Goal: Download file/media

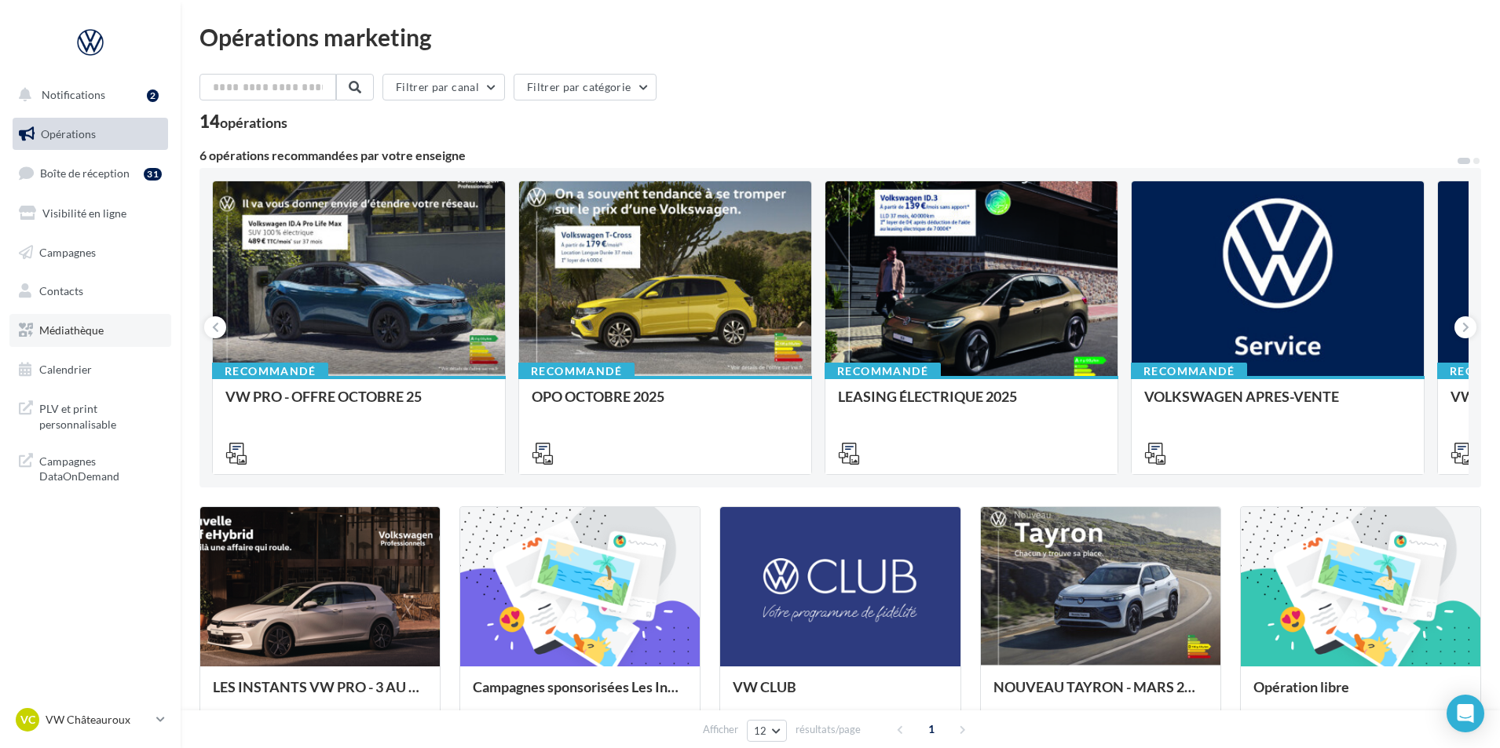
click at [118, 331] on link "Médiathèque" at bounding box center [90, 330] width 162 height 33
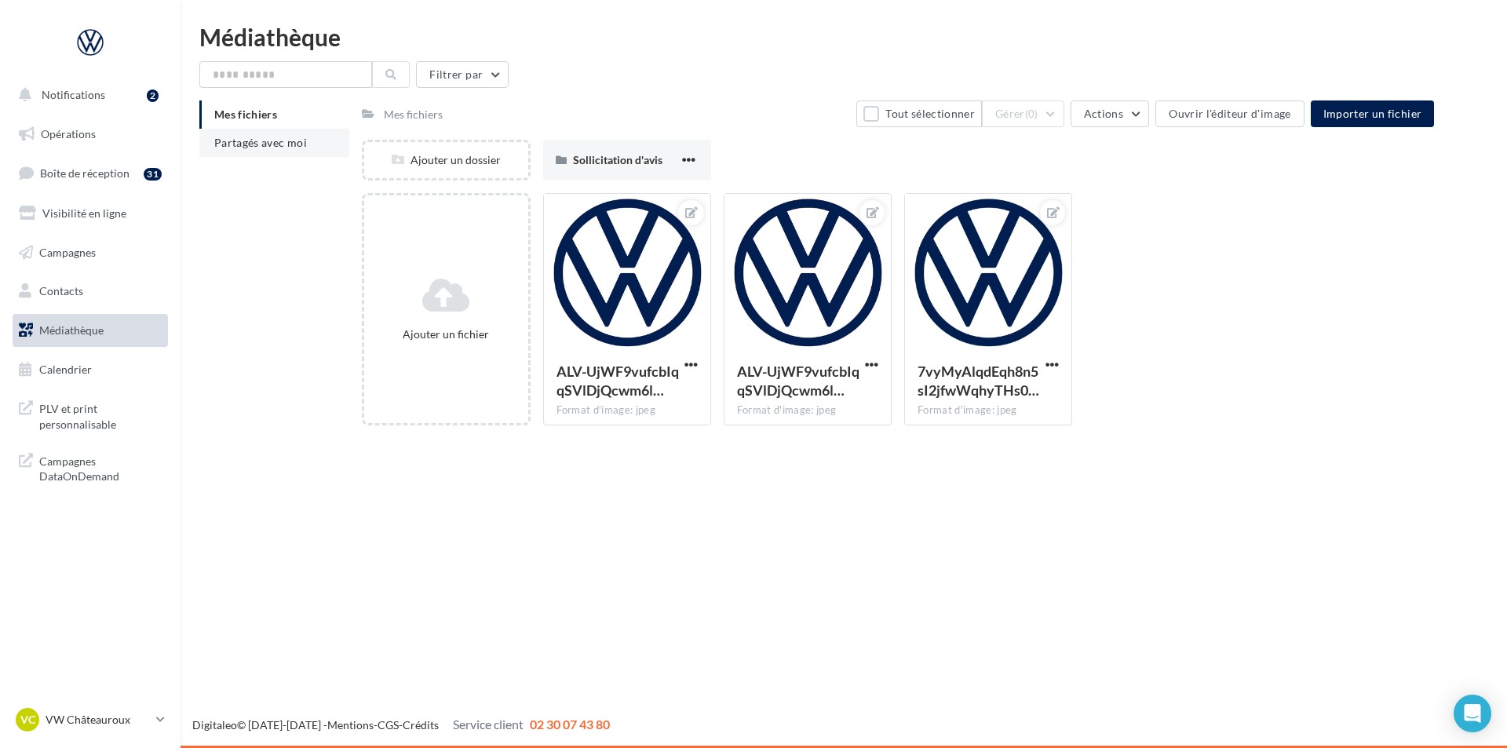
click at [294, 145] on span "Partagés avec moi" at bounding box center [260, 142] width 93 height 13
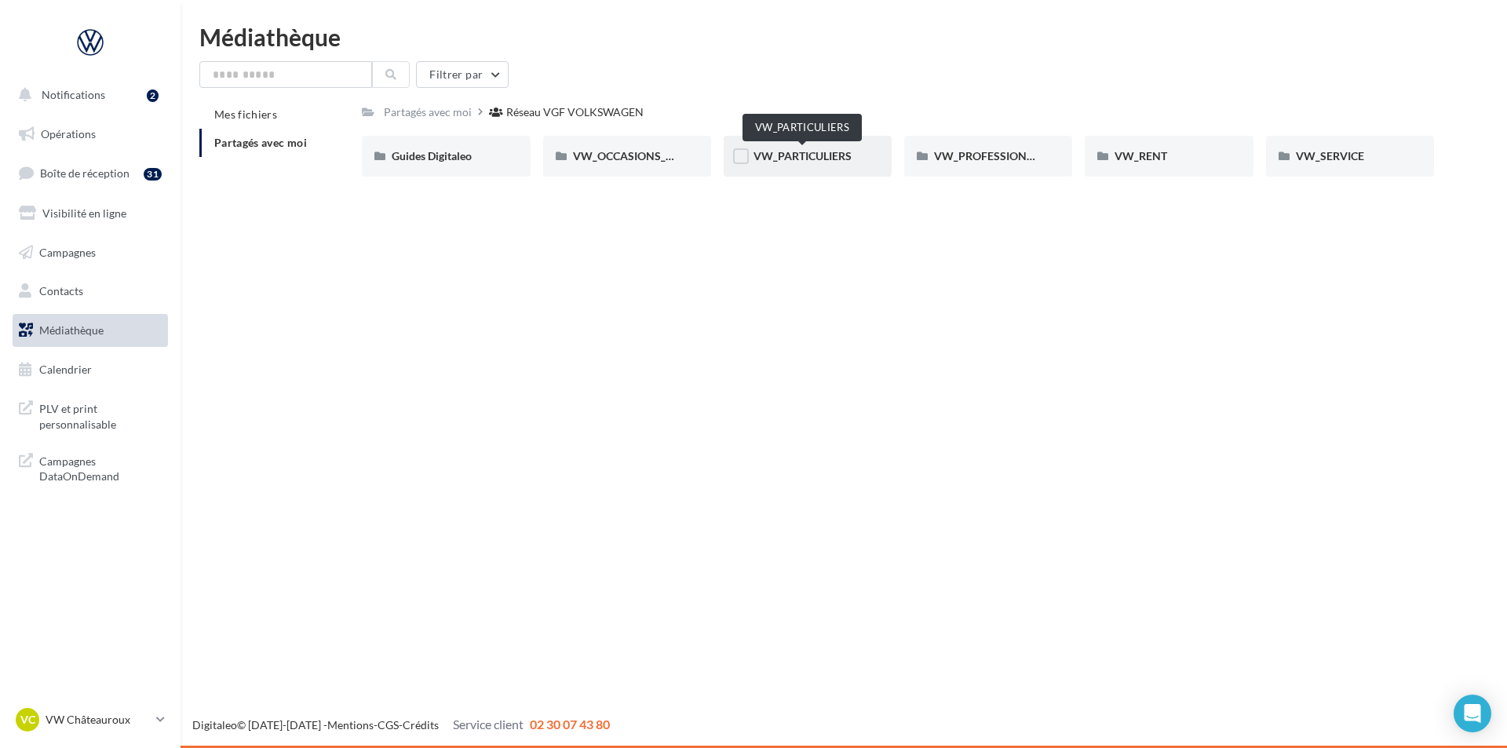
click at [831, 150] on span "VW_PARTICULIERS" at bounding box center [803, 155] width 98 height 13
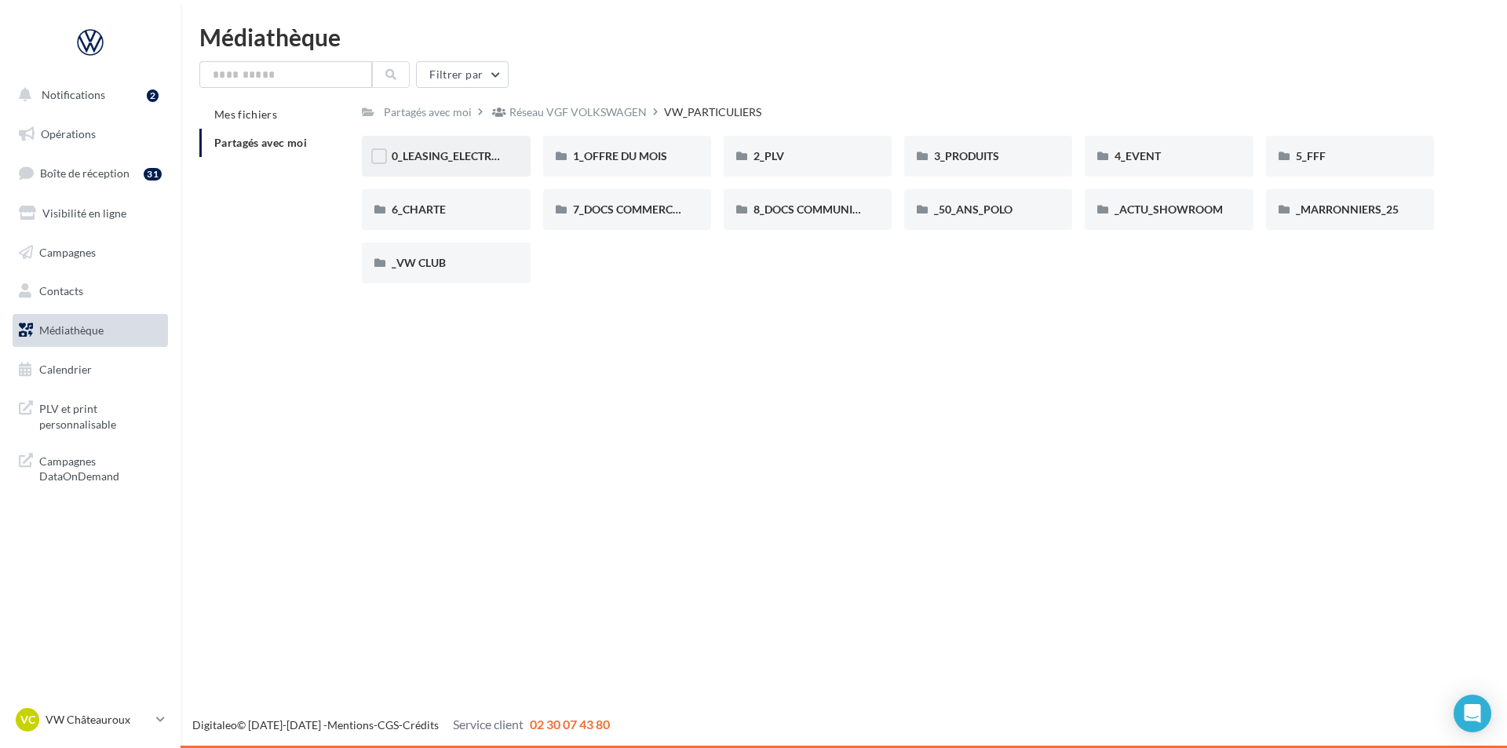
click at [500, 161] on span "0_LEASING_ELECTRIQUE" at bounding box center [455, 155] width 126 height 13
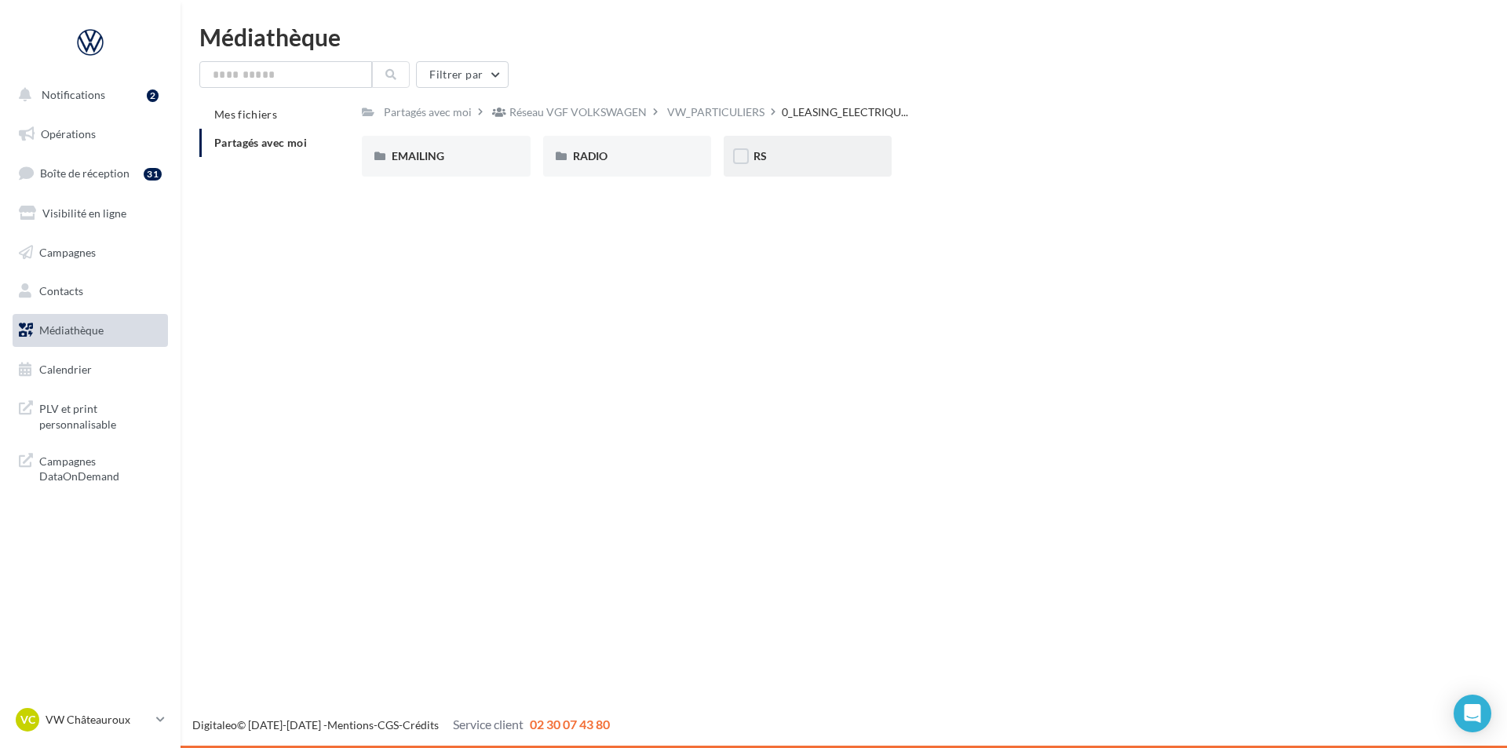
click at [800, 143] on div "RS" at bounding box center [808, 156] width 168 height 41
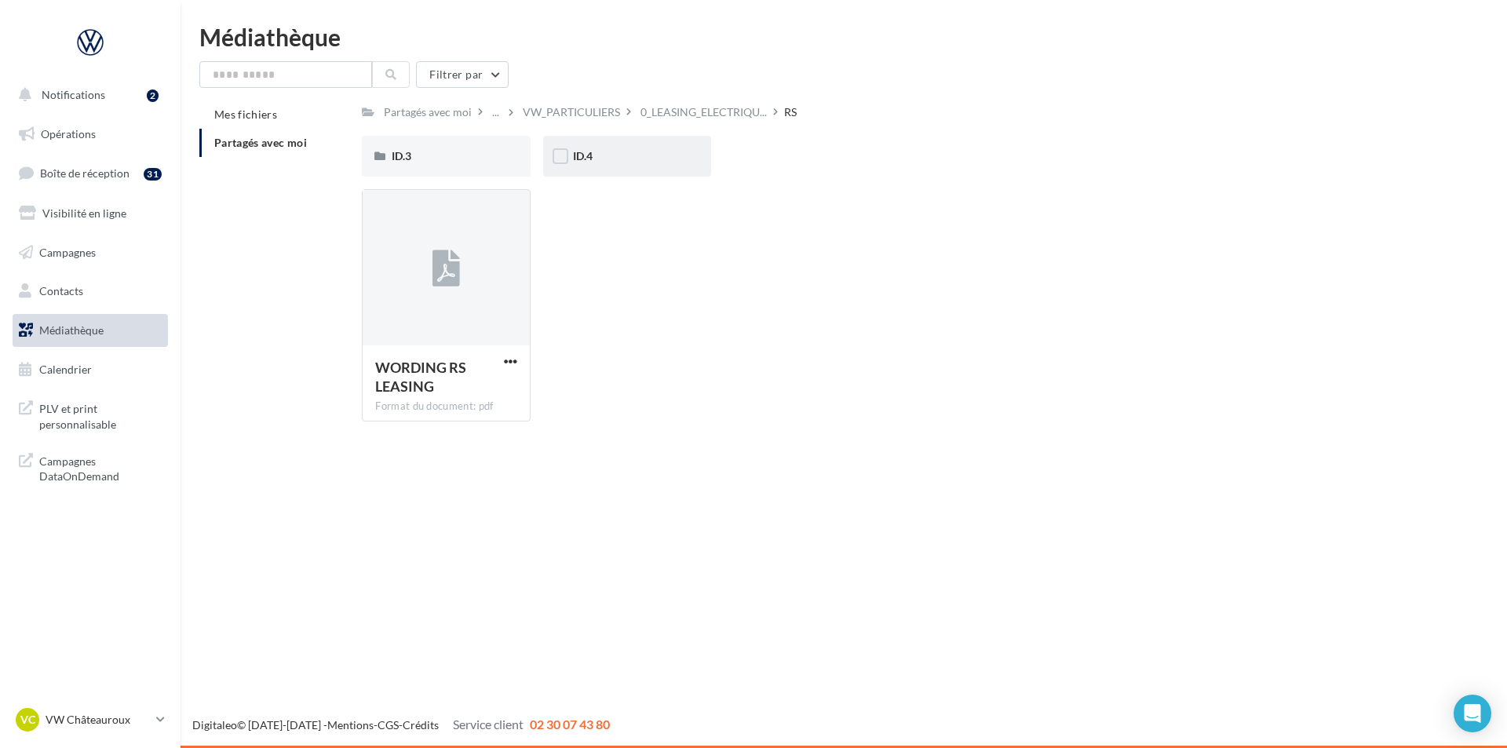
click at [594, 148] on div "ID.4" at bounding box center [627, 156] width 168 height 41
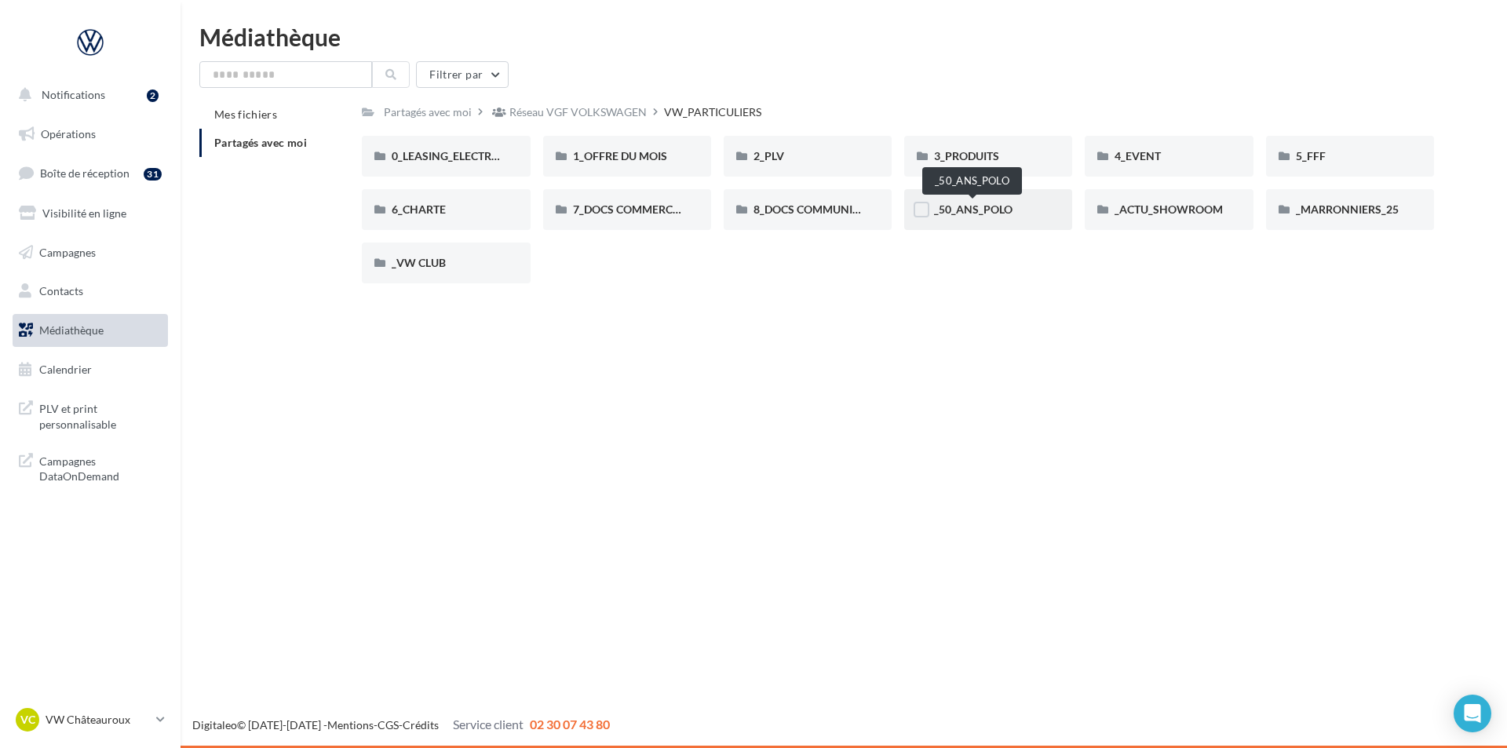
click at [998, 216] on span "_50_ANS_POLO" at bounding box center [973, 209] width 79 height 13
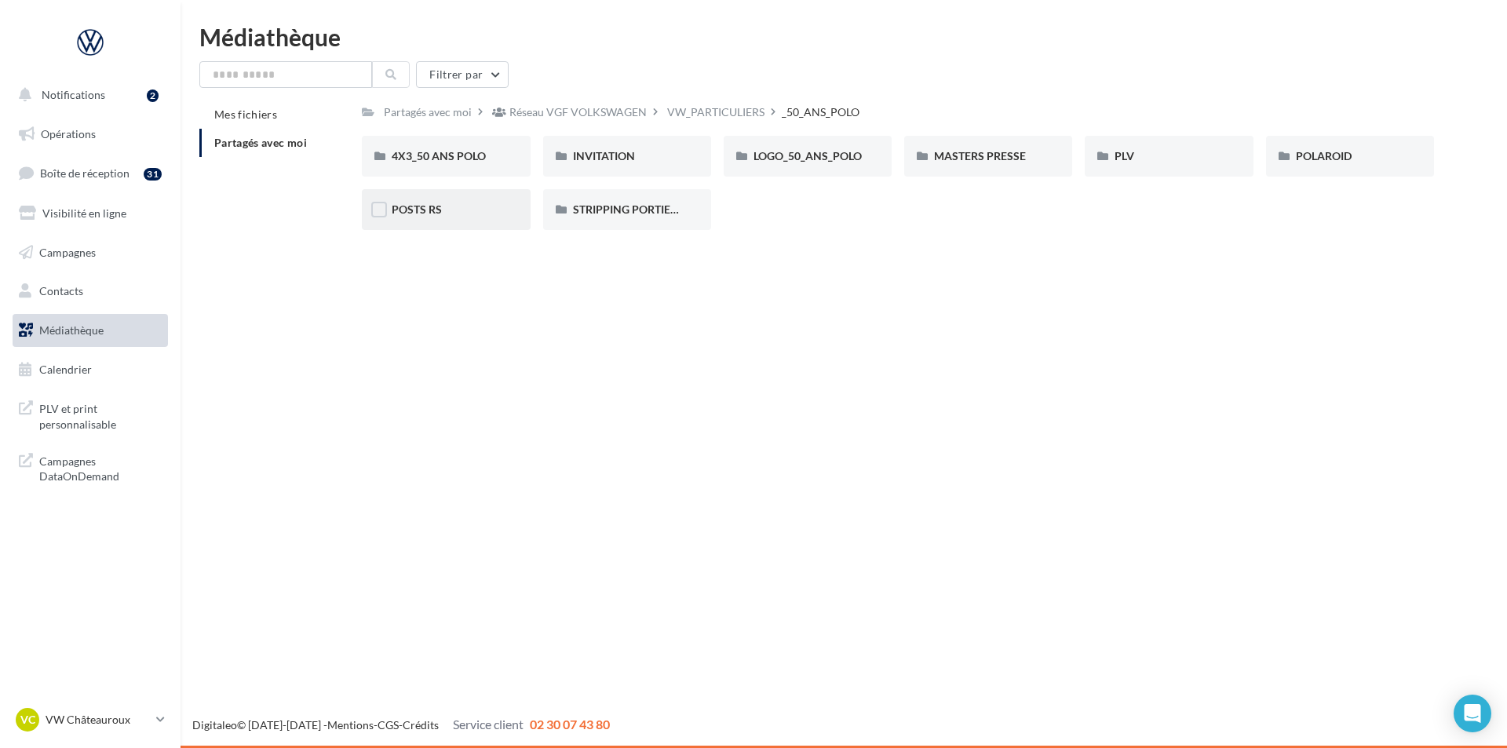
click at [457, 217] on div "POSTS RS" at bounding box center [446, 210] width 108 height 16
click at [1036, 158] on div "MASTERS PRESSE" at bounding box center [988, 156] width 108 height 16
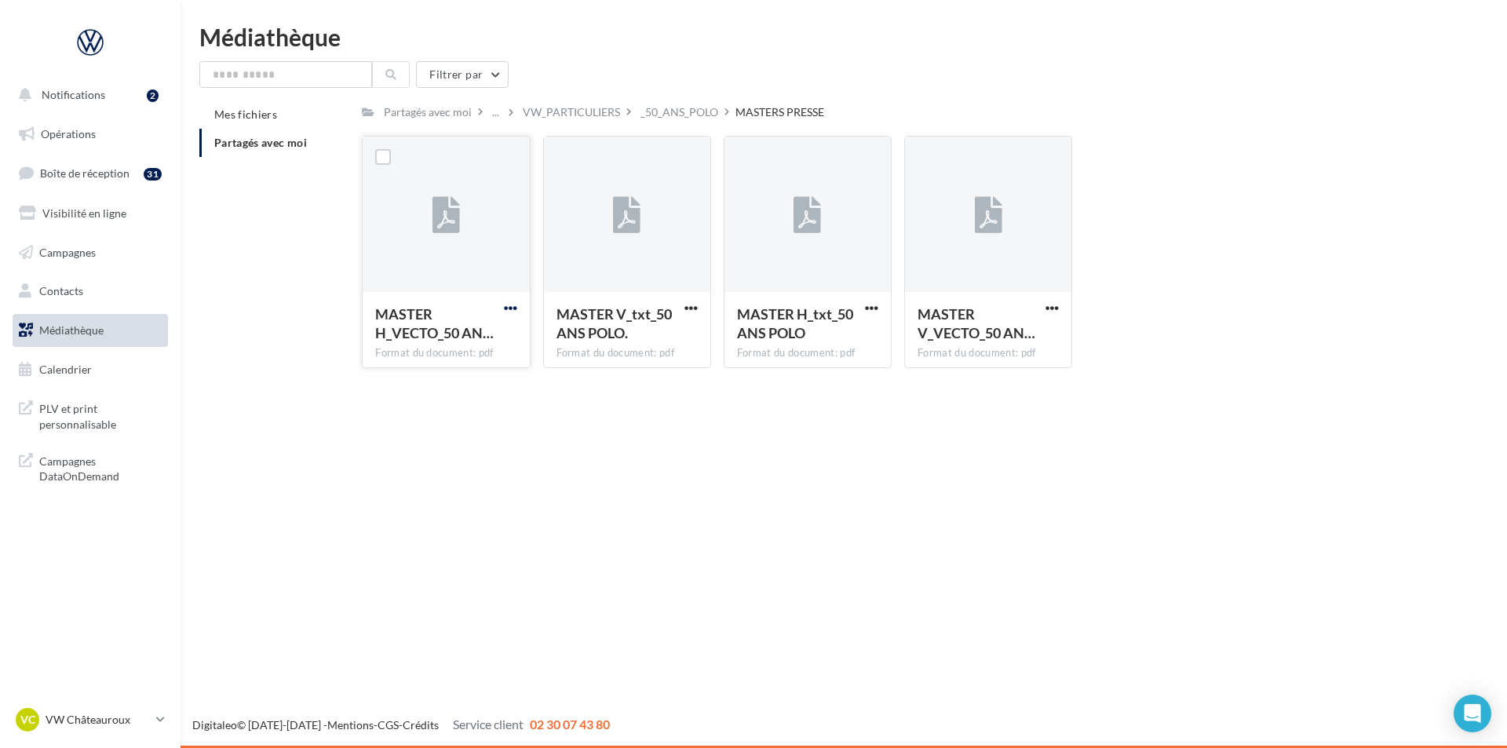
click at [508, 309] on span "button" at bounding box center [510, 307] width 13 height 13
click at [494, 342] on button "Télécharger" at bounding box center [441, 339] width 157 height 41
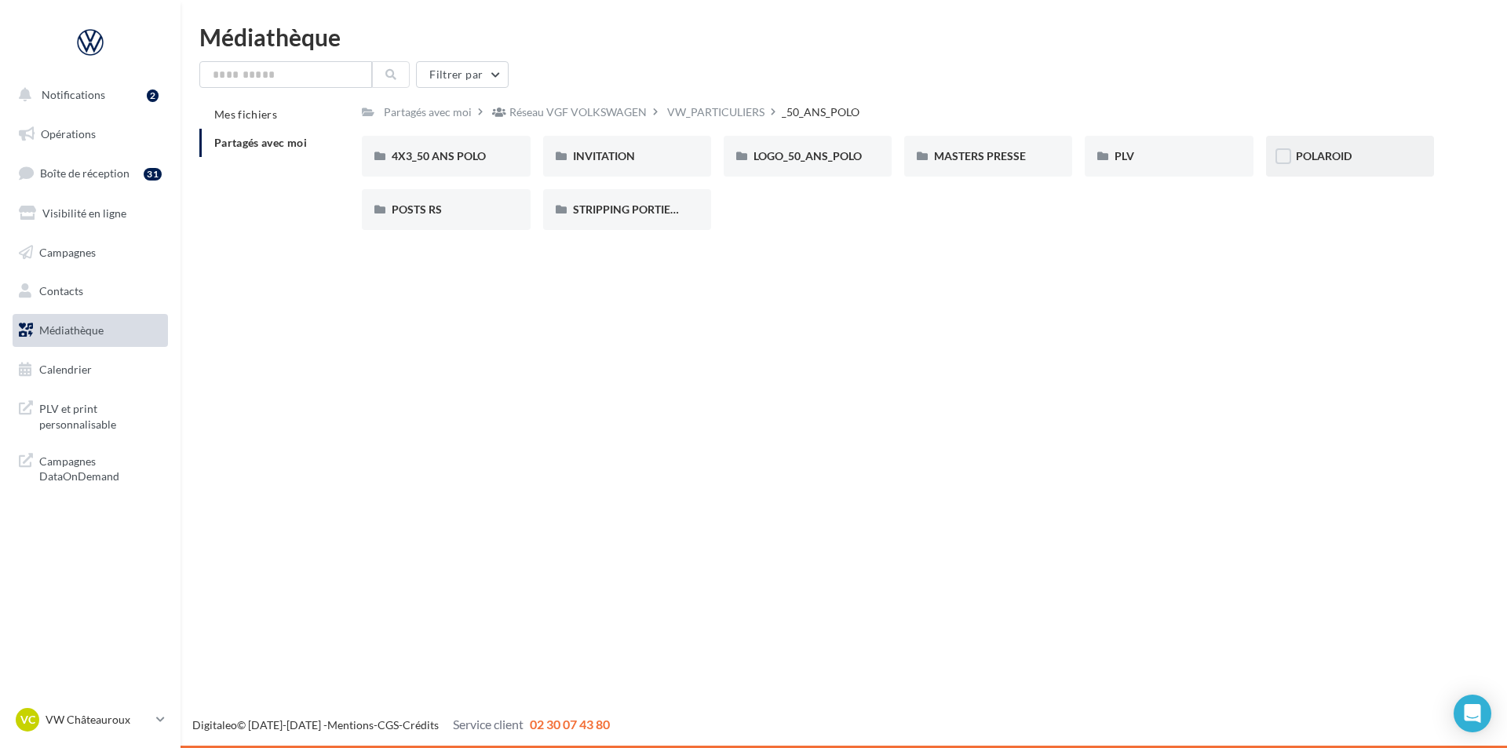
click at [1380, 151] on div "POLAROID" at bounding box center [1350, 156] width 108 height 16
click at [662, 216] on span "STRIPPING PORTIERE" at bounding box center [628, 209] width 111 height 13
click at [809, 163] on div "LOGO_50_ANS_POLO" at bounding box center [808, 156] width 108 height 16
click at [828, 163] on span "LOGO_50_ANS_POLO" at bounding box center [808, 155] width 108 height 13
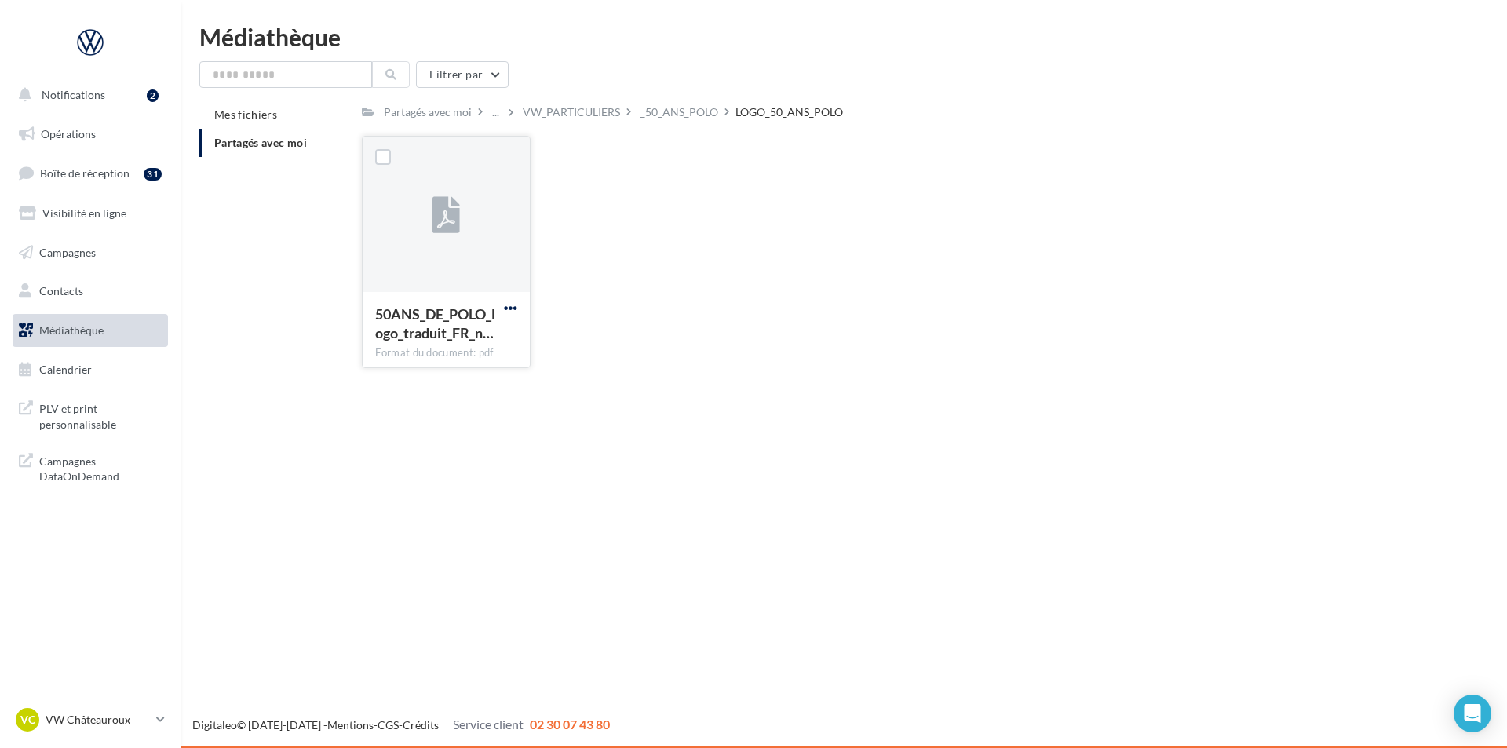
click at [513, 306] on span "button" at bounding box center [510, 307] width 13 height 13
click at [489, 340] on button "Télécharger" at bounding box center [441, 339] width 157 height 41
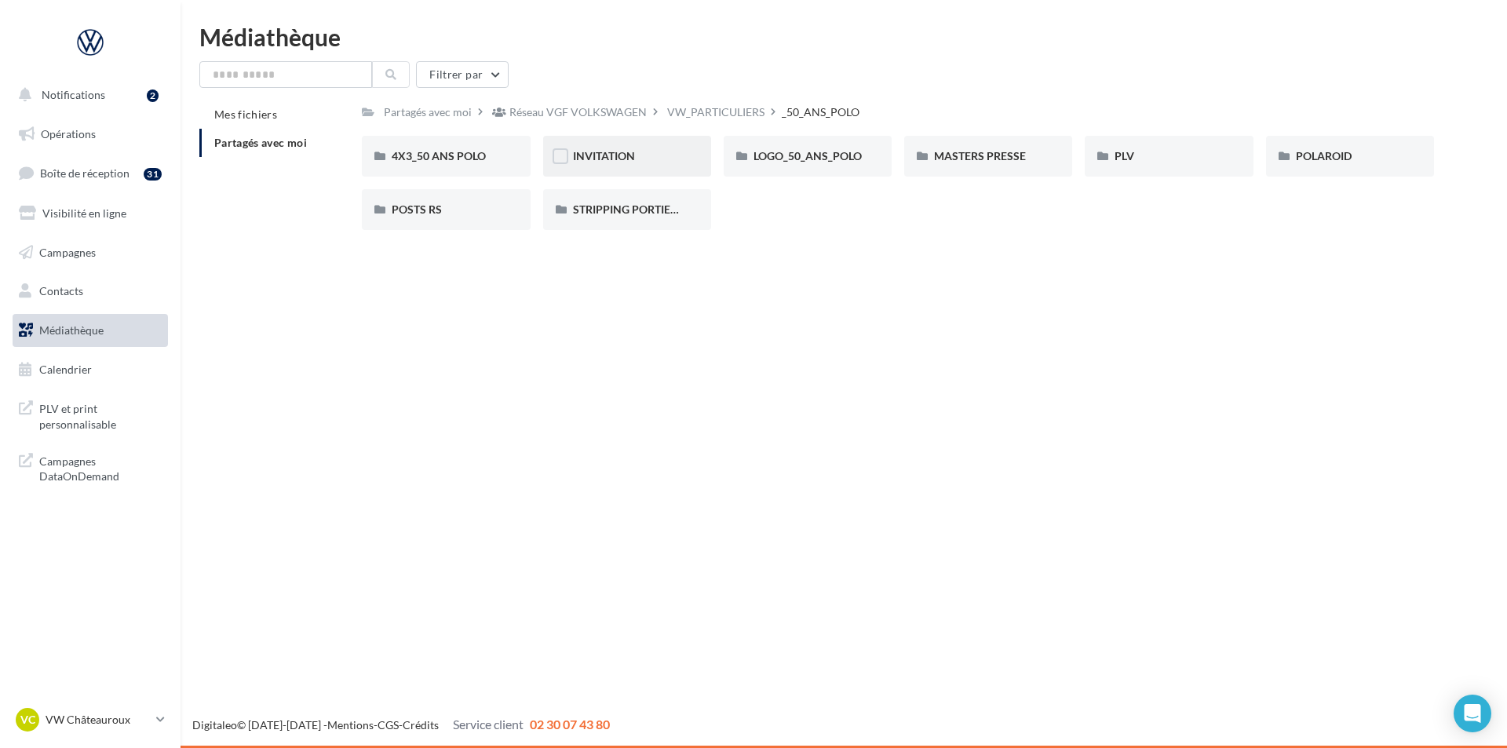
click at [677, 166] on div "INVITATION" at bounding box center [627, 156] width 168 height 41
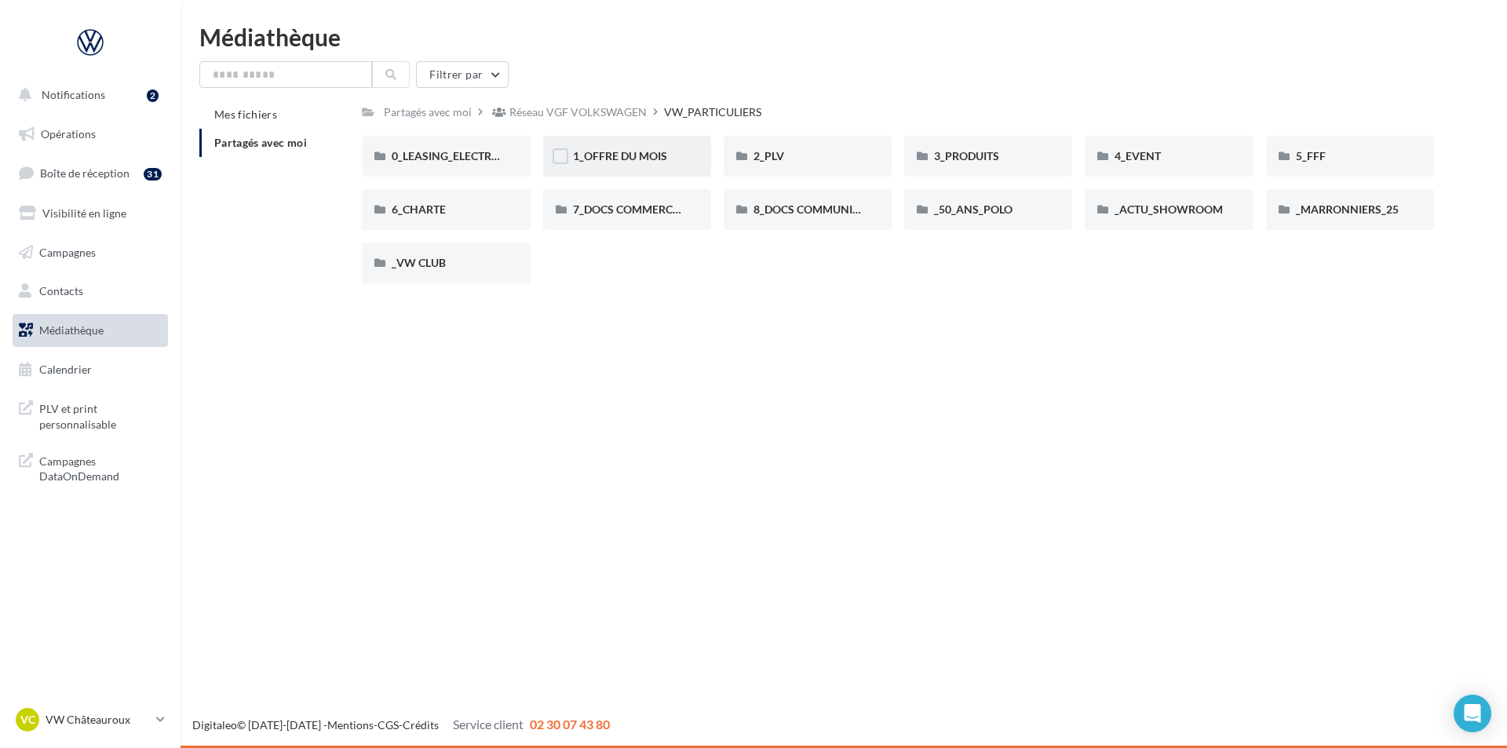
click at [680, 159] on div "1_OFFRE DU MOIS" at bounding box center [627, 156] width 108 height 16
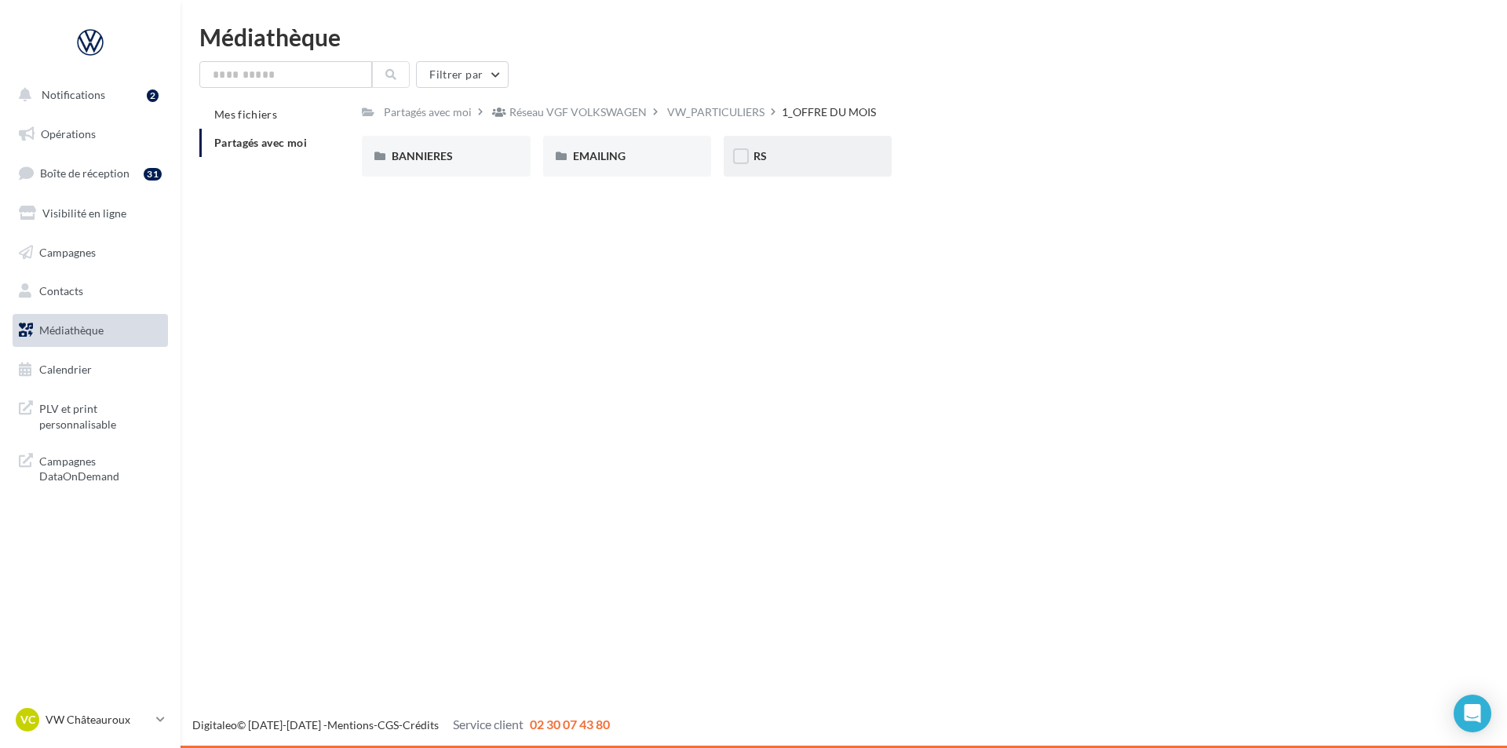
click at [795, 158] on div "RS" at bounding box center [808, 156] width 108 height 16
click at [454, 164] on div "AVEC PO" at bounding box center [446, 156] width 108 height 16
click at [656, 155] on div "T-CROSS" at bounding box center [627, 156] width 108 height 16
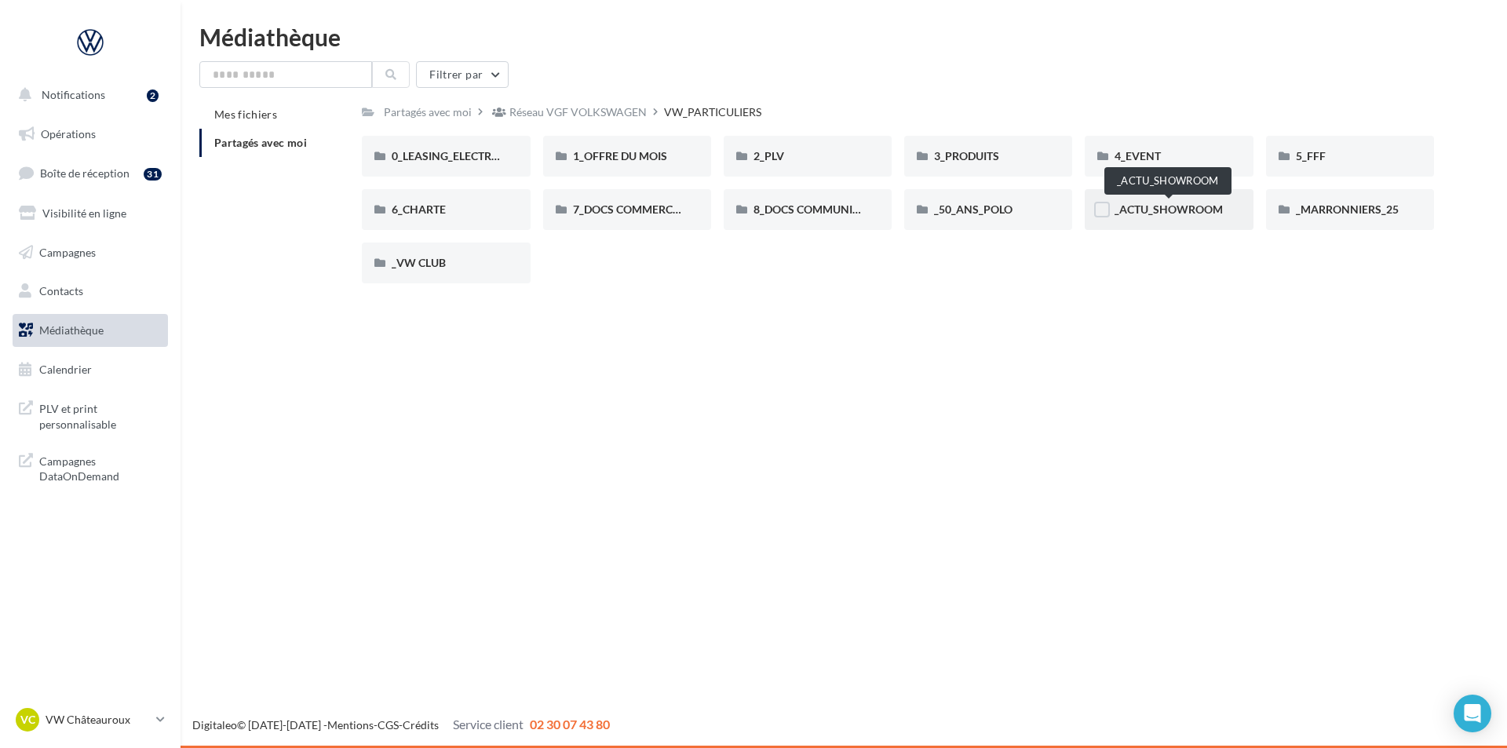
click at [1184, 215] on span "_ACTU_SHOWROOM" at bounding box center [1169, 209] width 108 height 13
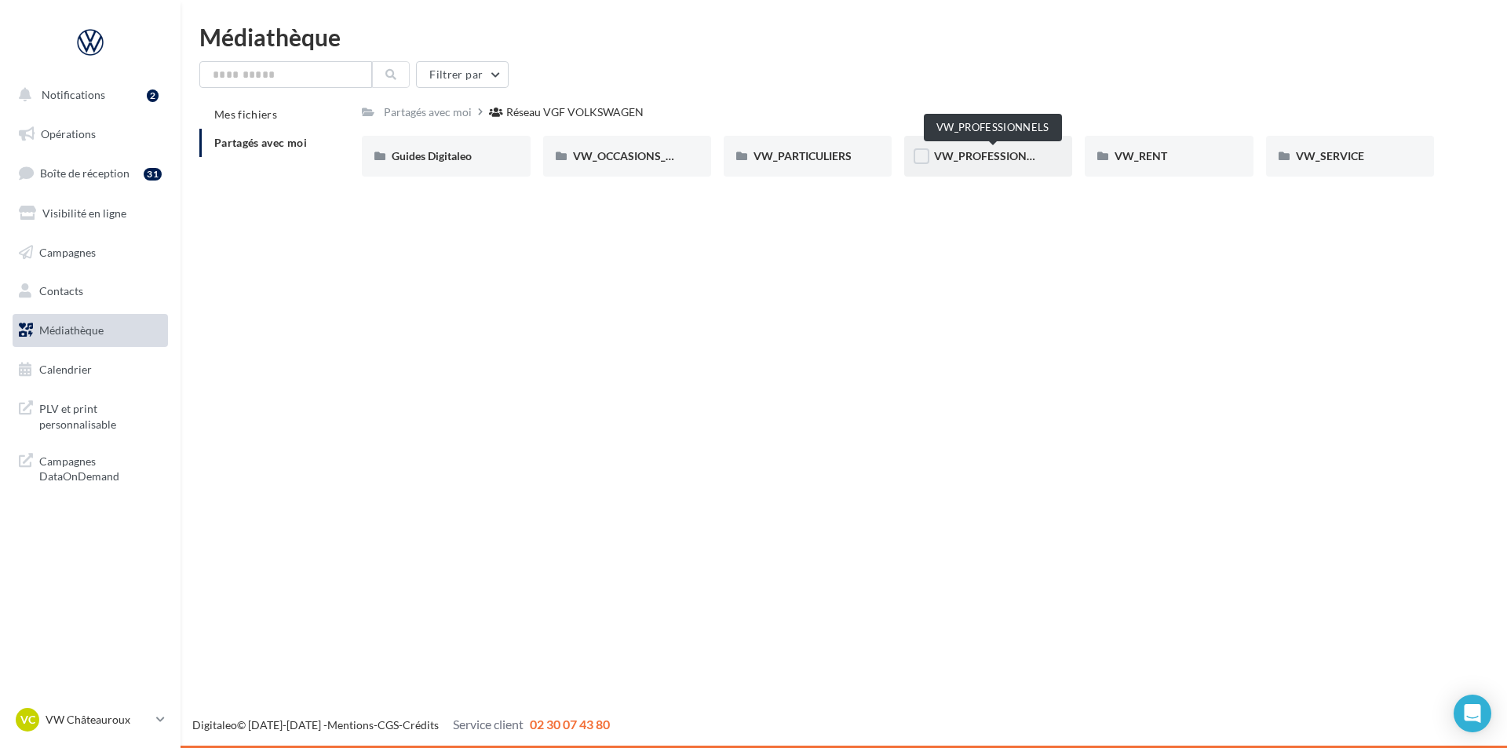
click at [989, 162] on span "VW_PROFESSIONNELS" at bounding box center [993, 155] width 119 height 13
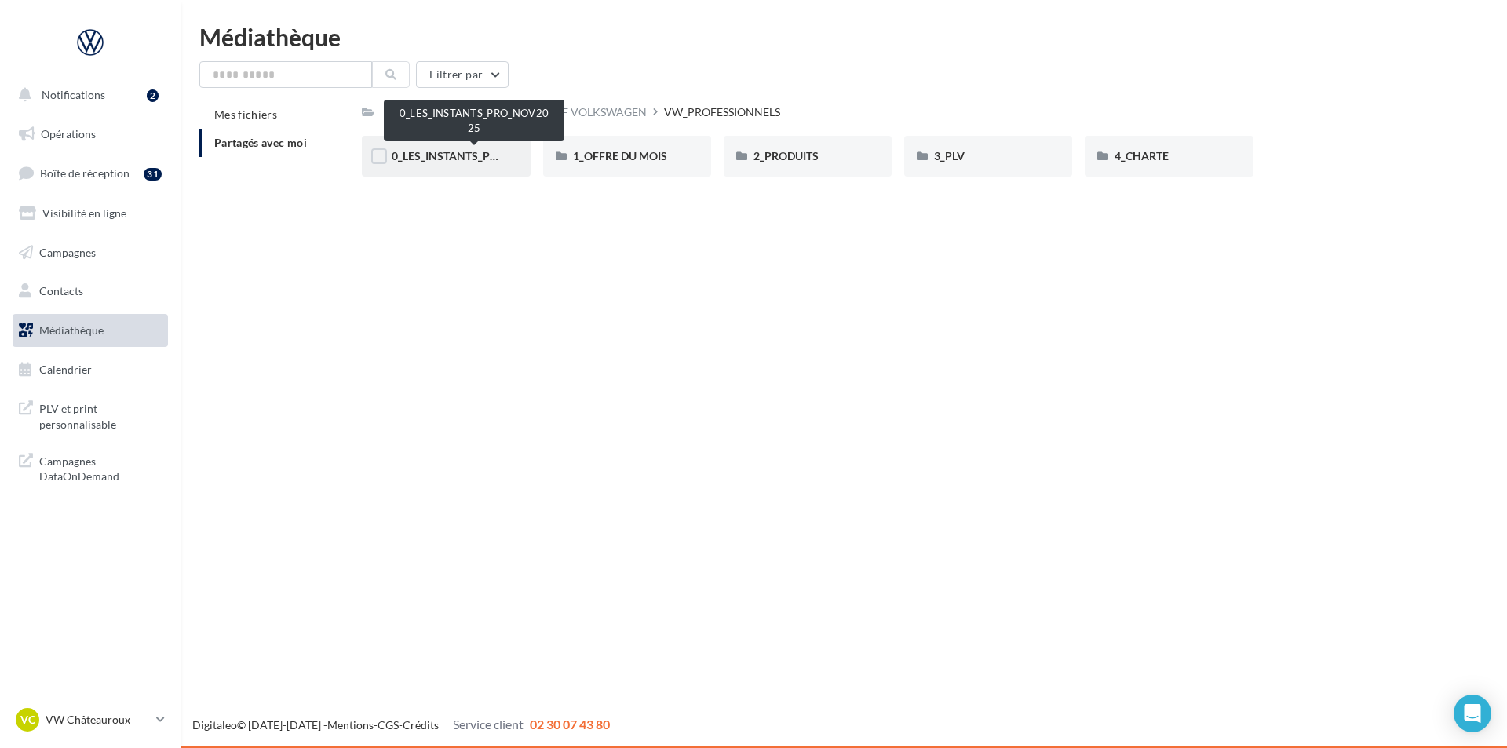
click at [469, 149] on span "0_LES_INSTANTS_PRO_NOV2025" at bounding box center [476, 155] width 169 height 13
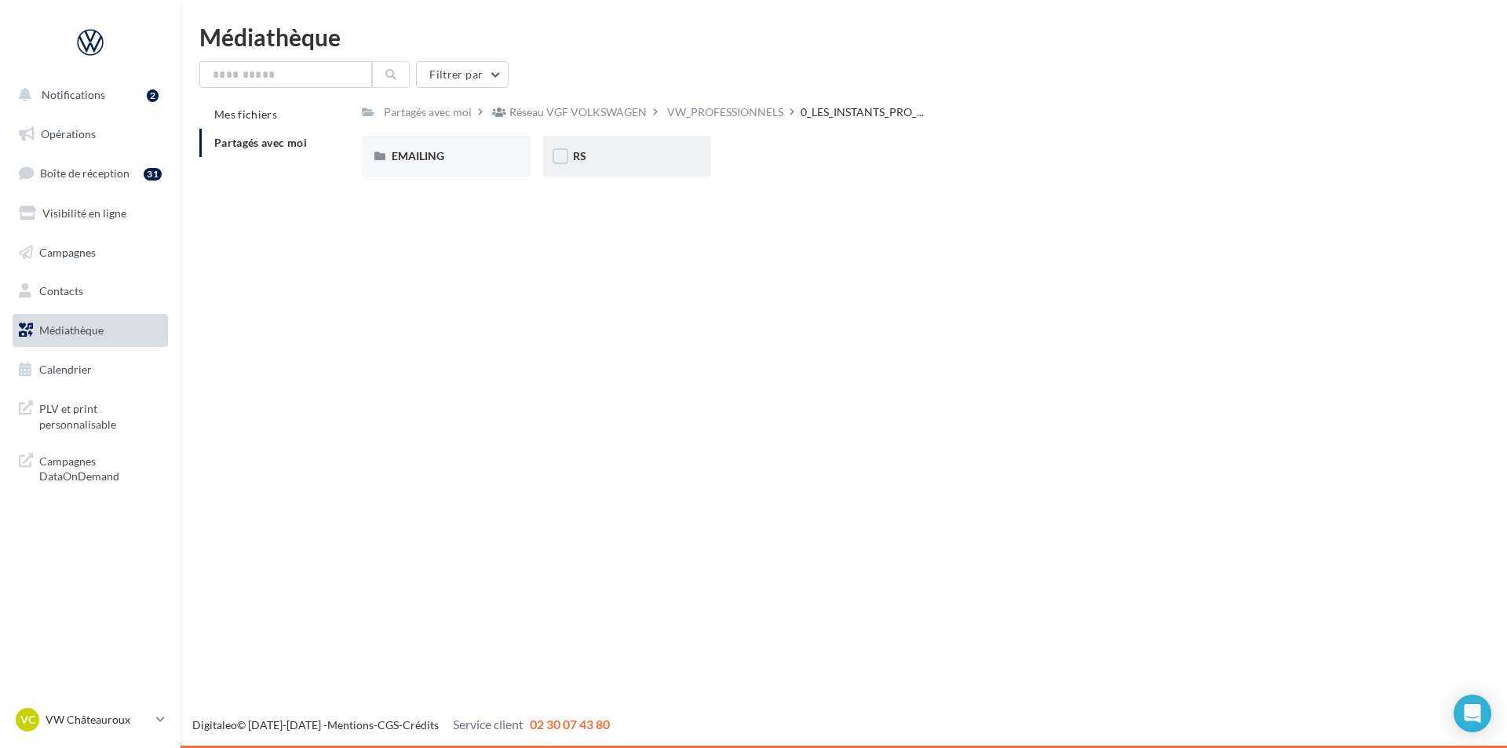
click at [644, 159] on div "RS" at bounding box center [627, 156] width 108 height 16
click at [485, 163] on div "GENERIQUE" at bounding box center [446, 156] width 108 height 16
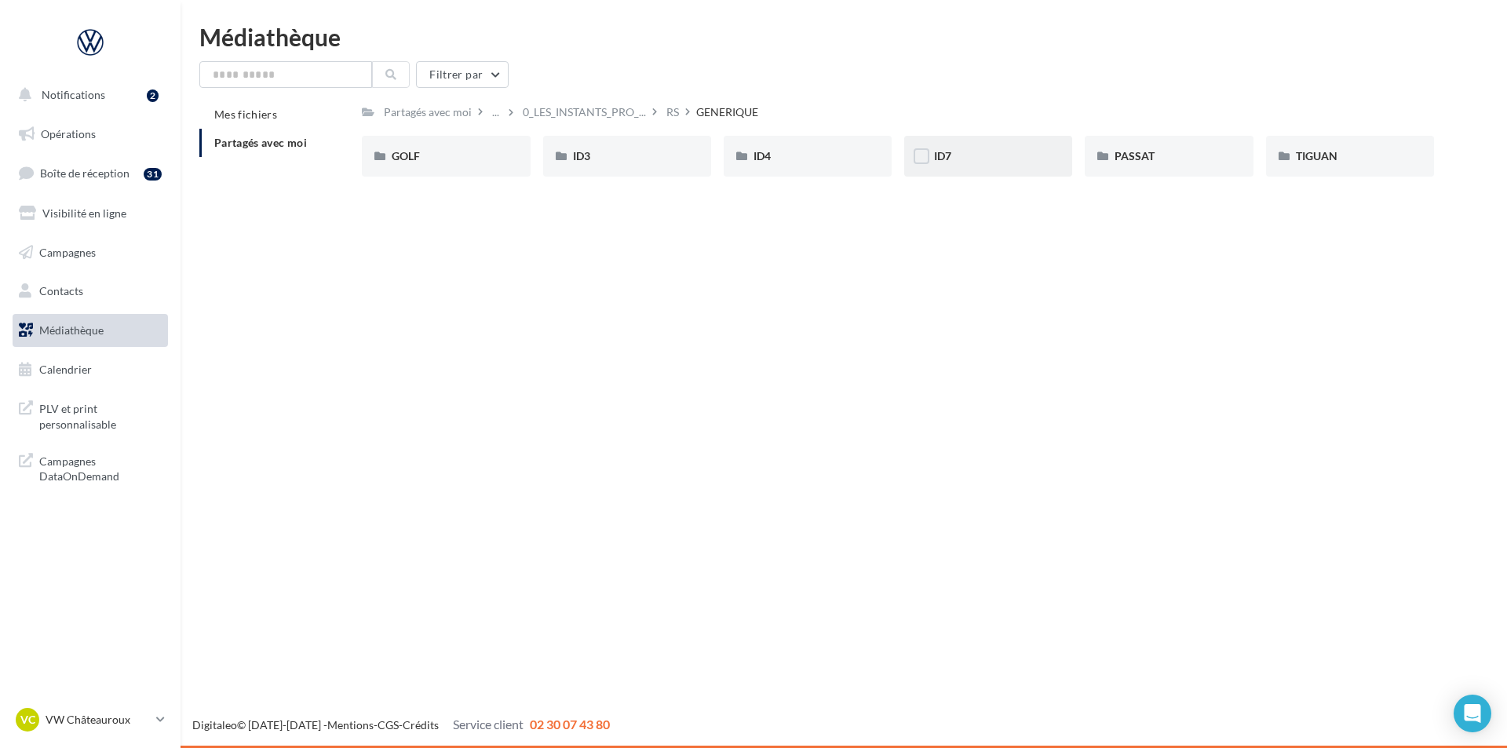
click at [977, 159] on div "ID7" at bounding box center [988, 156] width 108 height 16
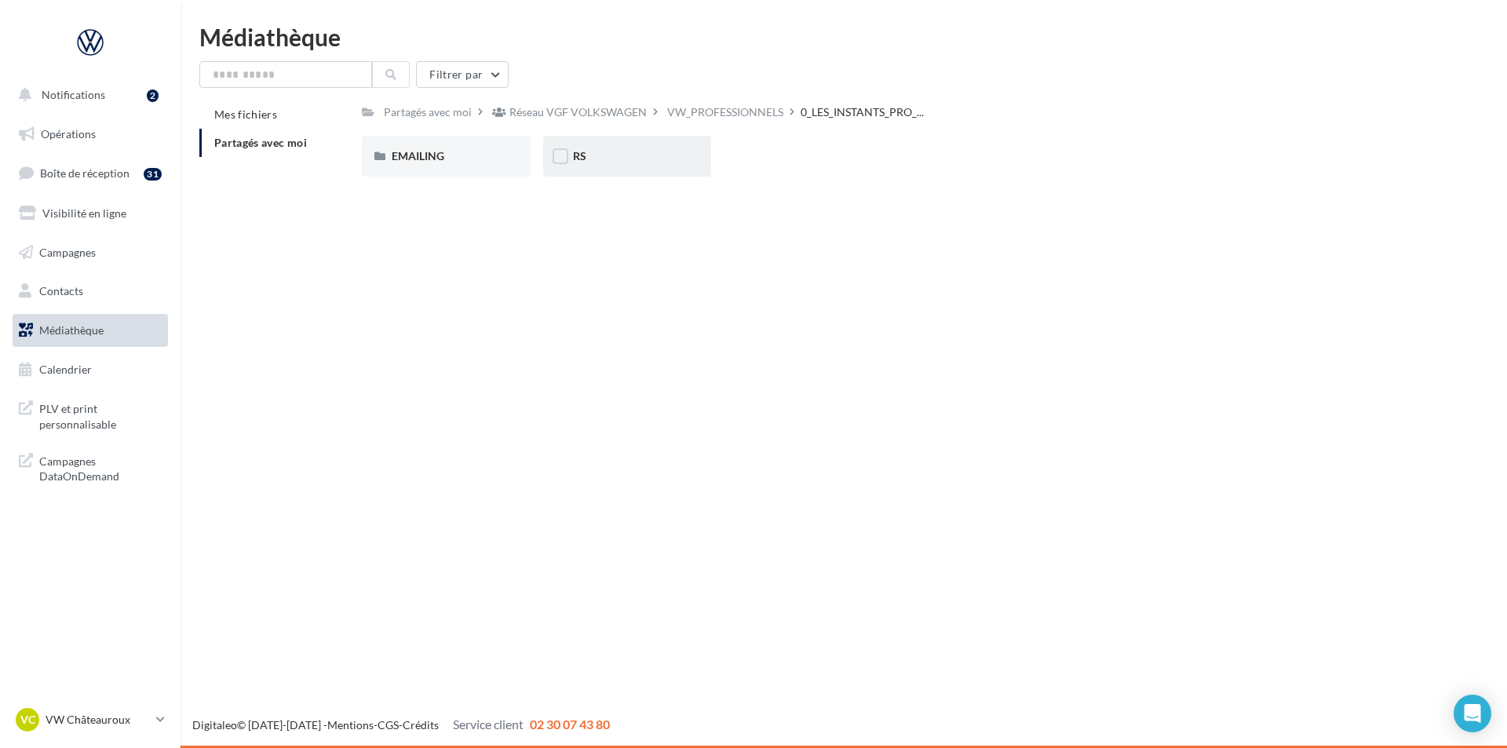
click at [641, 166] on div "RS" at bounding box center [627, 156] width 168 height 41
click at [497, 158] on div "GENERIQUE" at bounding box center [446, 156] width 108 height 16
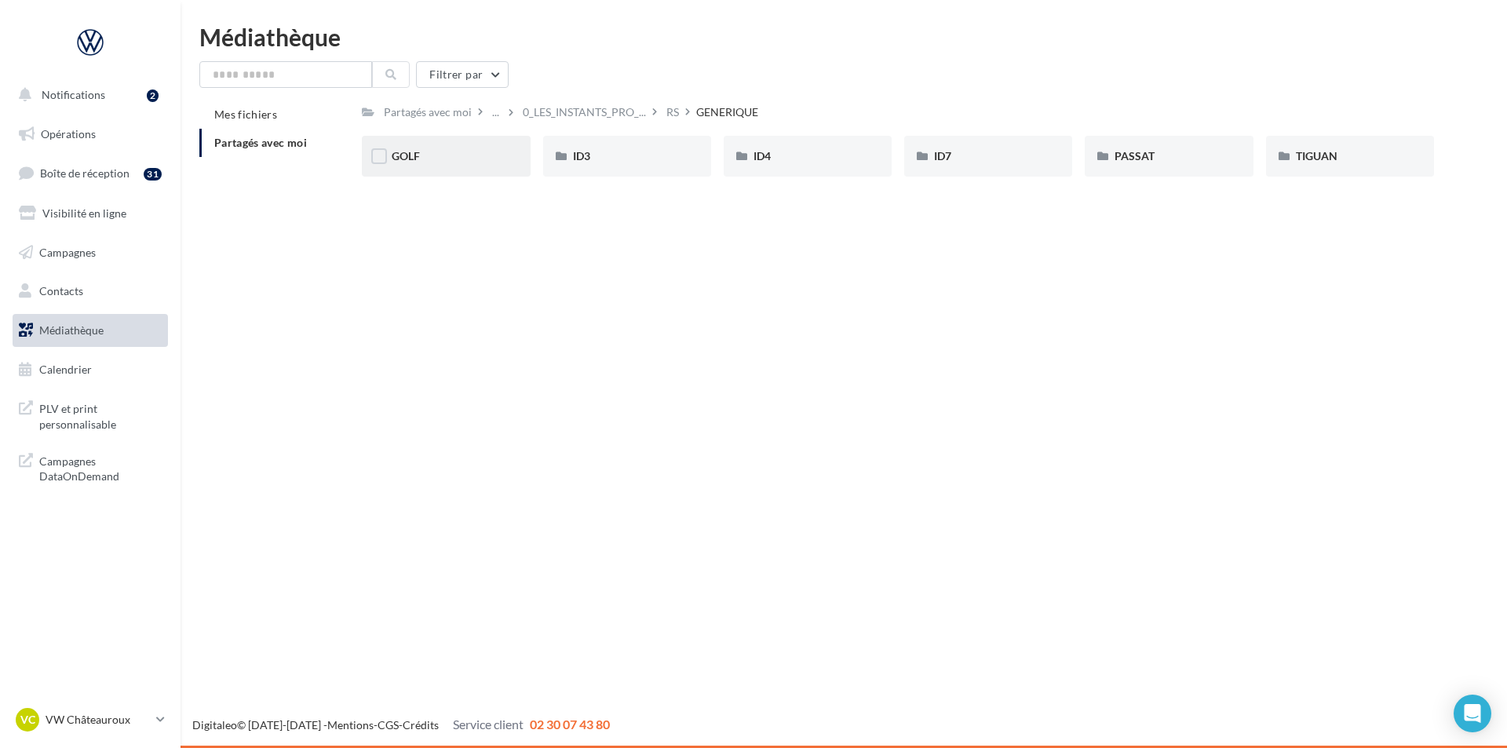
drag, startPoint x: 472, startPoint y: 152, endPoint x: 312, endPoint y: 67, distance: 181.6
click at [470, 152] on div "GOLF" at bounding box center [446, 156] width 108 height 16
click at [1345, 152] on div "TIGUAN" at bounding box center [1350, 156] width 108 height 16
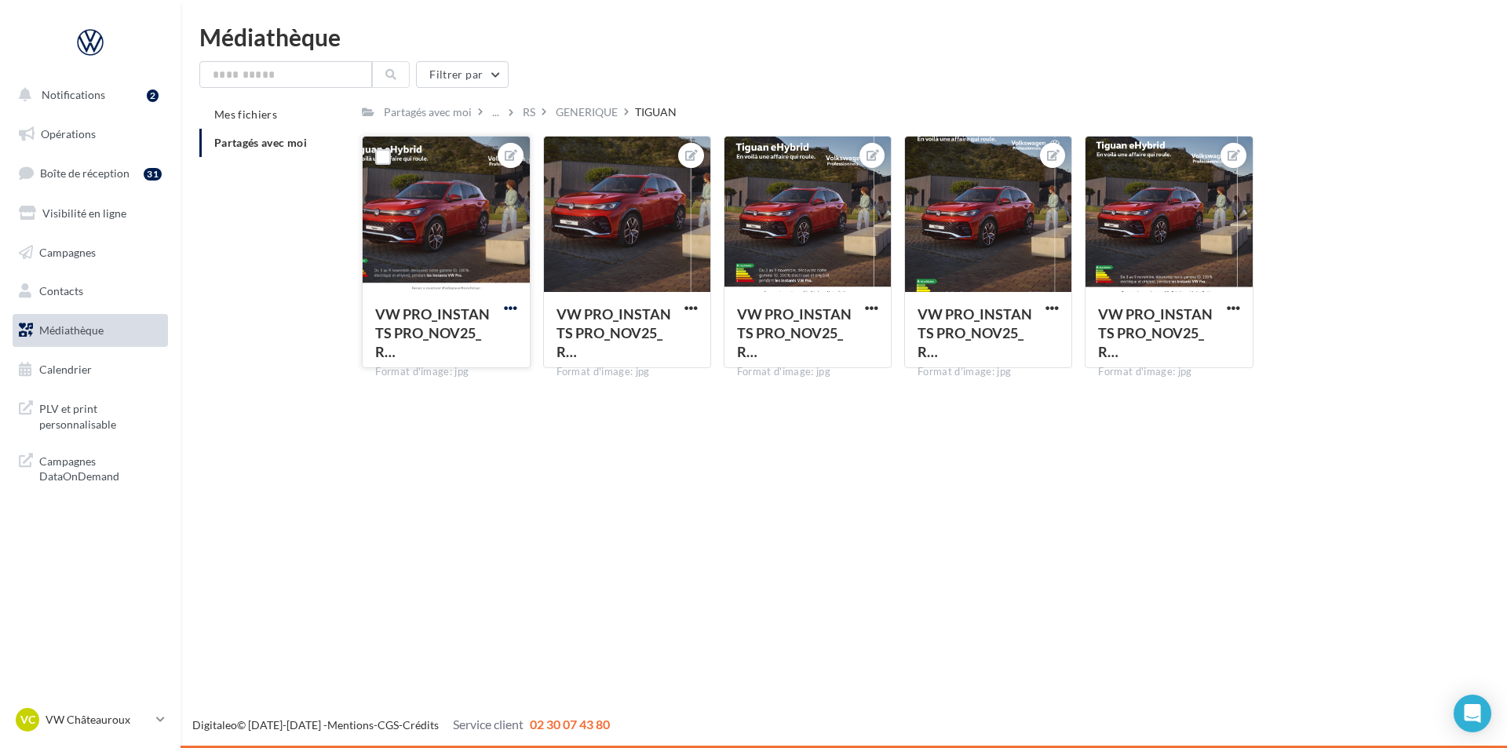
click at [512, 308] on span "button" at bounding box center [510, 307] width 13 height 13
click at [431, 384] on button "Télécharger" at bounding box center [438, 380] width 166 height 41
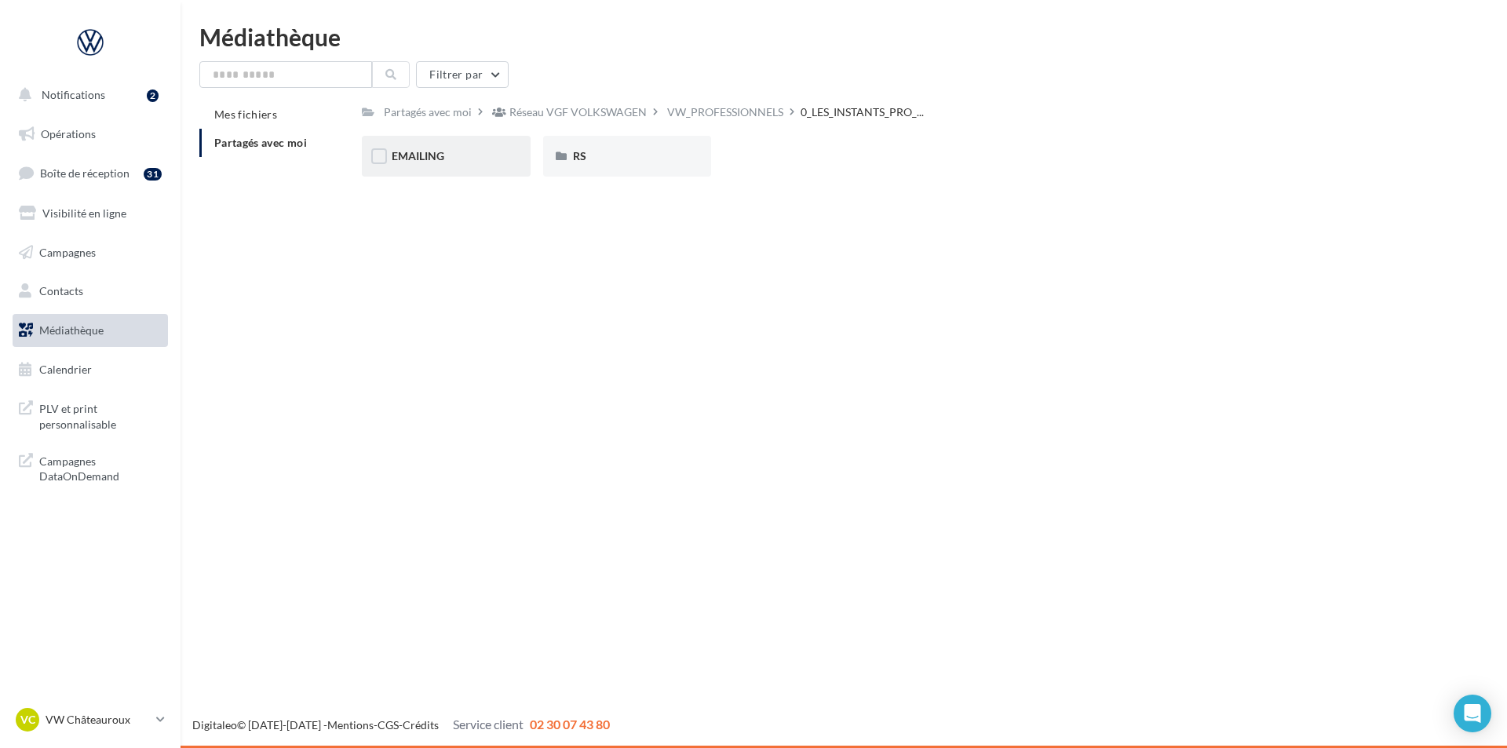
click at [473, 157] on div "EMAILING" at bounding box center [446, 156] width 108 height 16
click at [480, 159] on div "INVITATION" at bounding box center [446, 156] width 108 height 16
click at [649, 174] on div "REMERCIEMENT" at bounding box center [627, 156] width 168 height 41
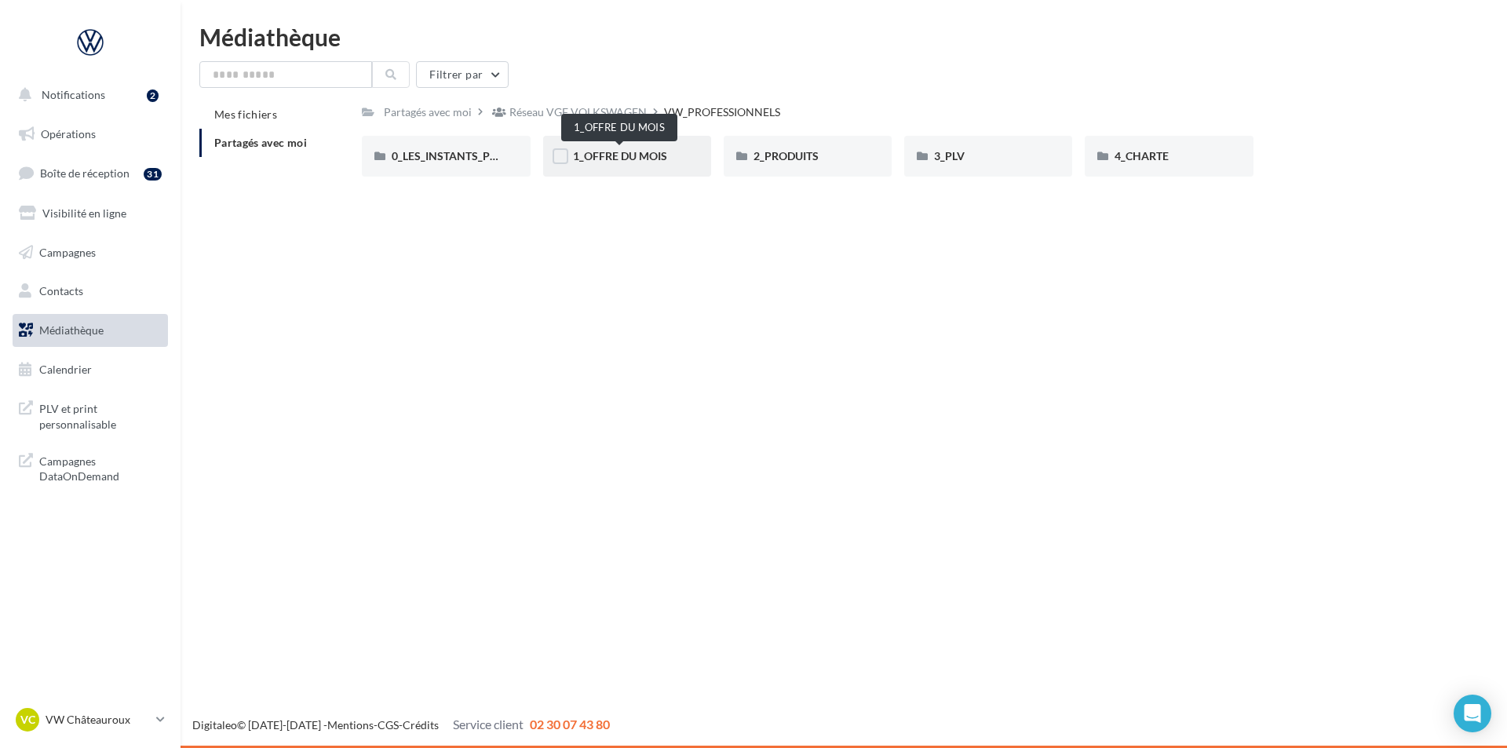
click at [640, 158] on span "1_OFFRE DU MOIS" at bounding box center [620, 155] width 94 height 13
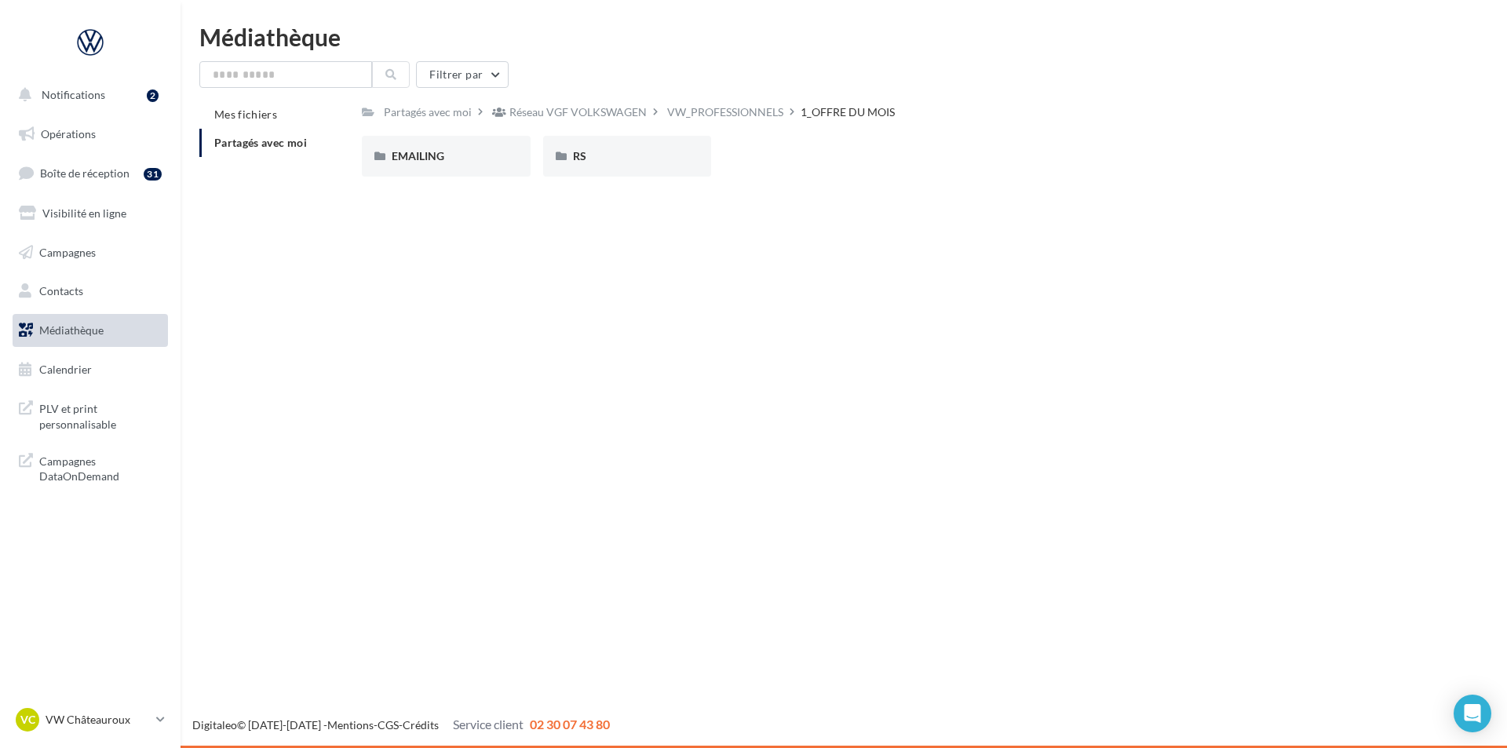
click at [640, 158] on div "RS" at bounding box center [627, 156] width 108 height 16
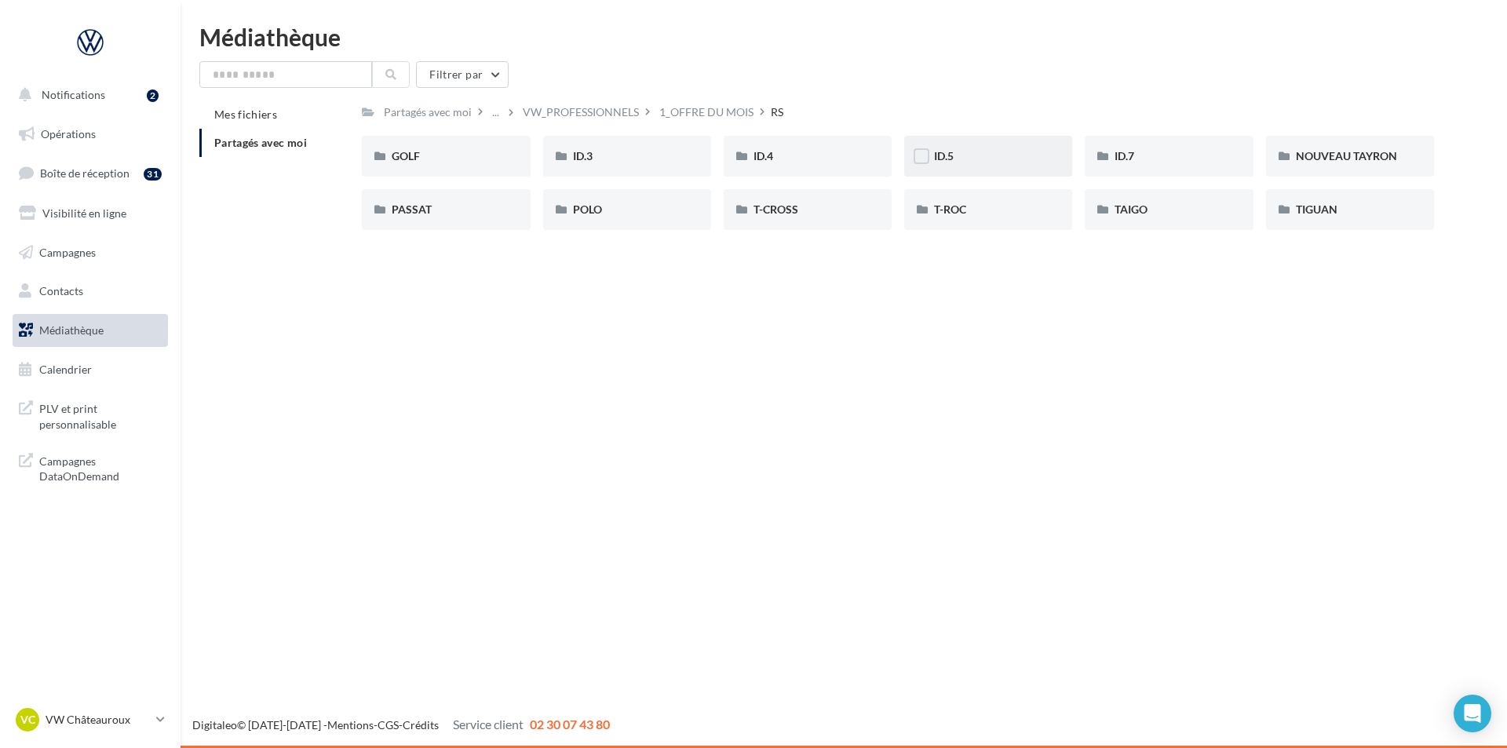
click at [1008, 163] on div "ID.5" at bounding box center [988, 156] width 108 height 16
click at [104, 714] on p "VW Châteauroux" at bounding box center [98, 720] width 104 height 16
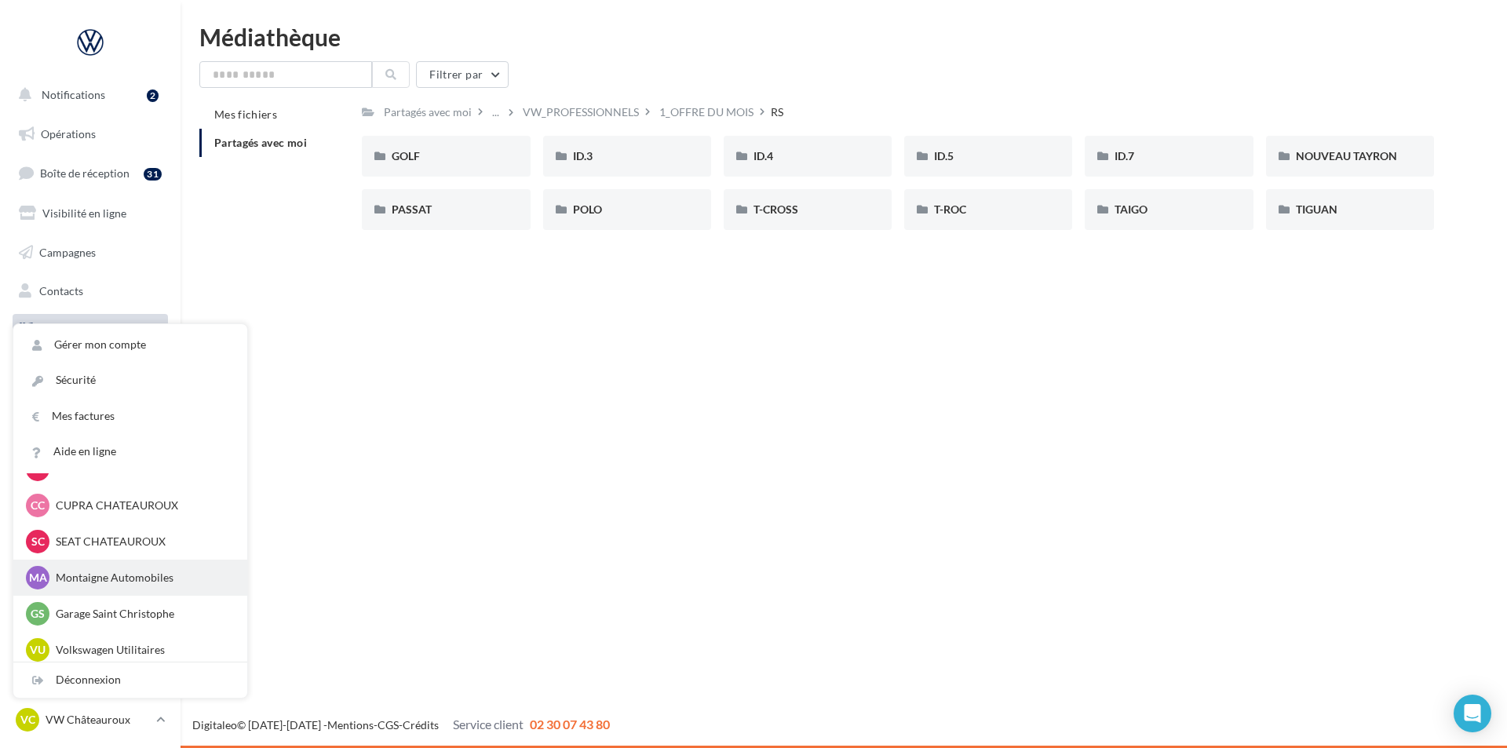
scroll to position [108, 0]
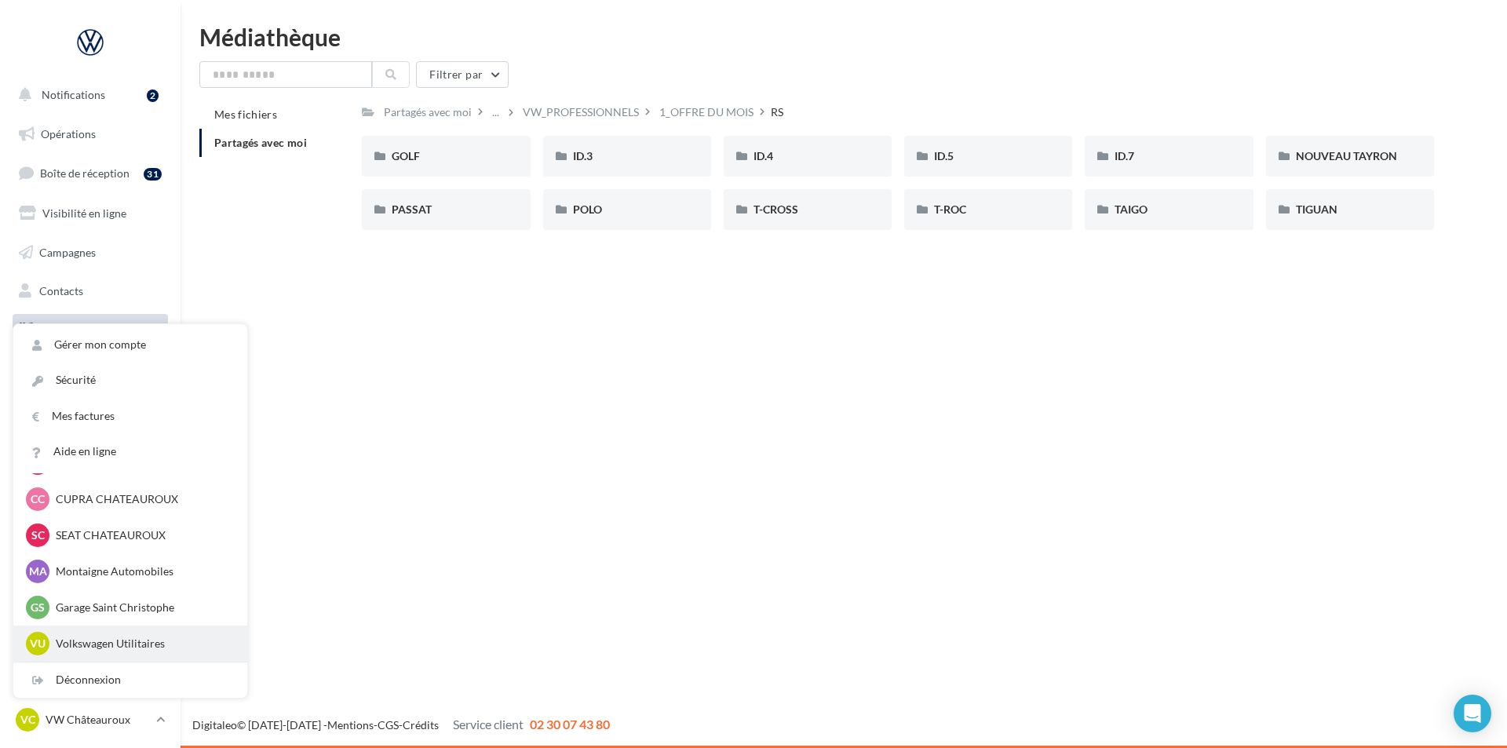
click at [149, 639] on p "Volkswagen Utilitaires" at bounding box center [142, 644] width 173 height 16
